Goal: Task Accomplishment & Management: Manage account settings

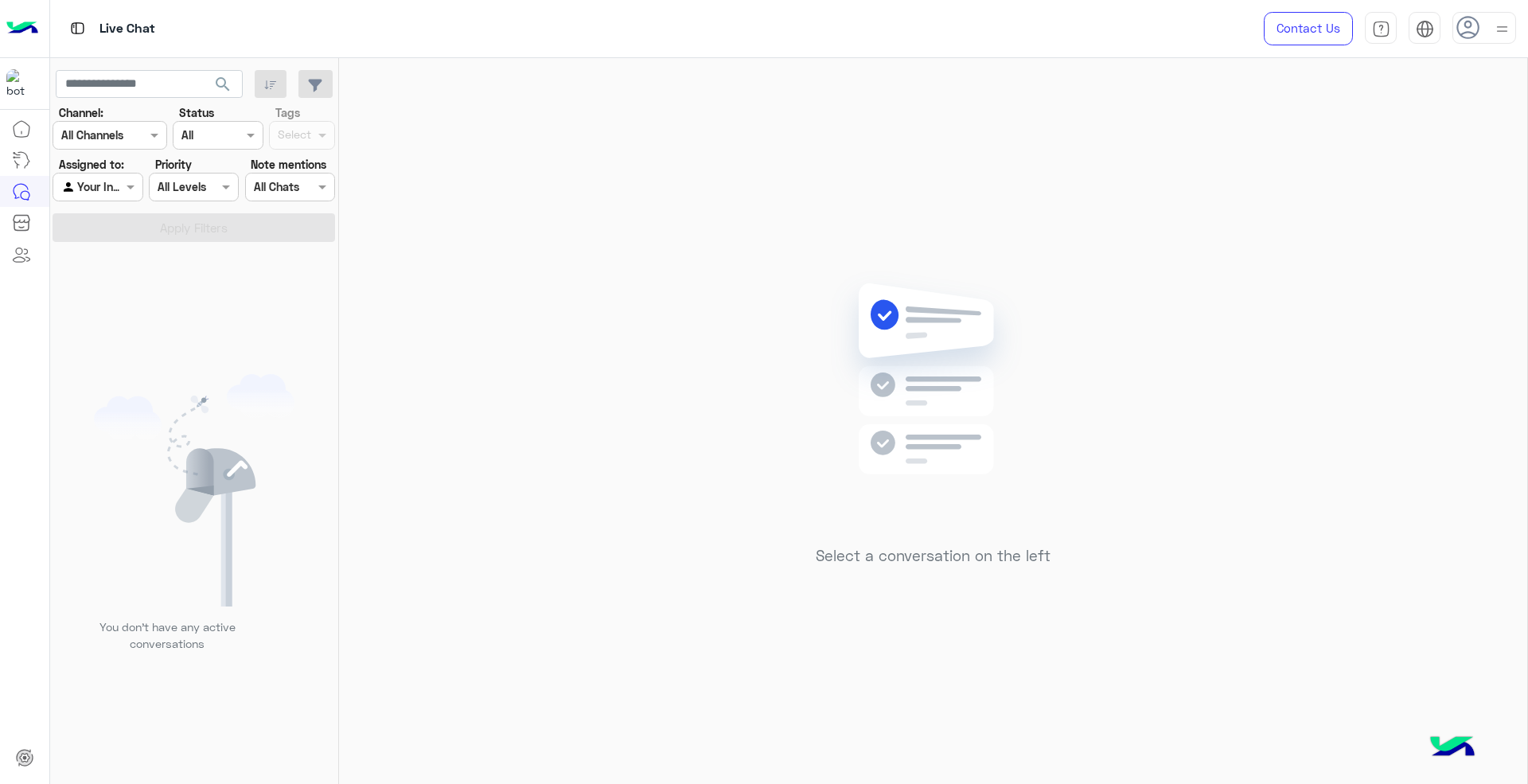
click at [1477, 22] on use at bounding box center [1467, 27] width 23 height 23
click at [1411, 200] on div "Sign Out" at bounding box center [1416, 212] width 197 height 42
